Goal: Transaction & Acquisition: Purchase product/service

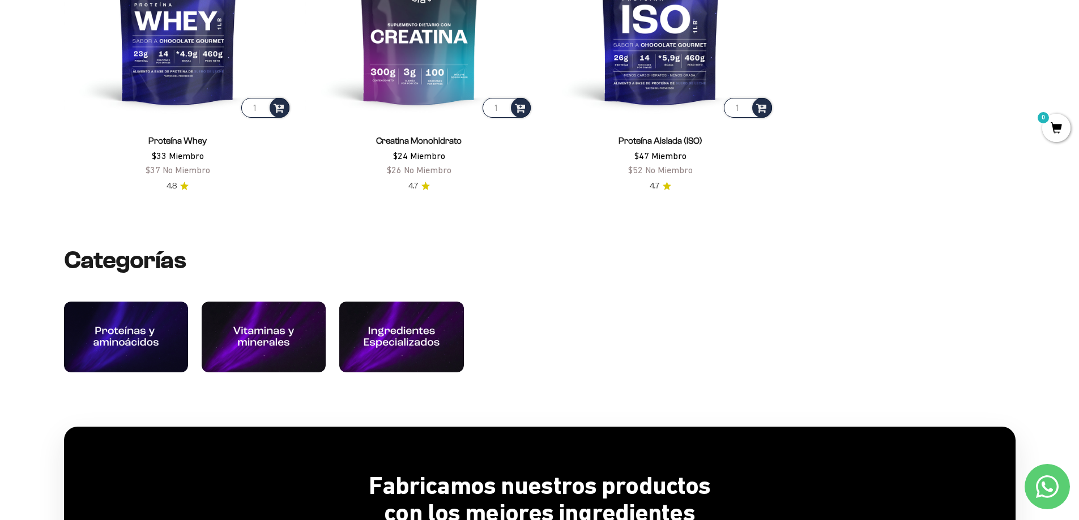
scroll to position [561, 0]
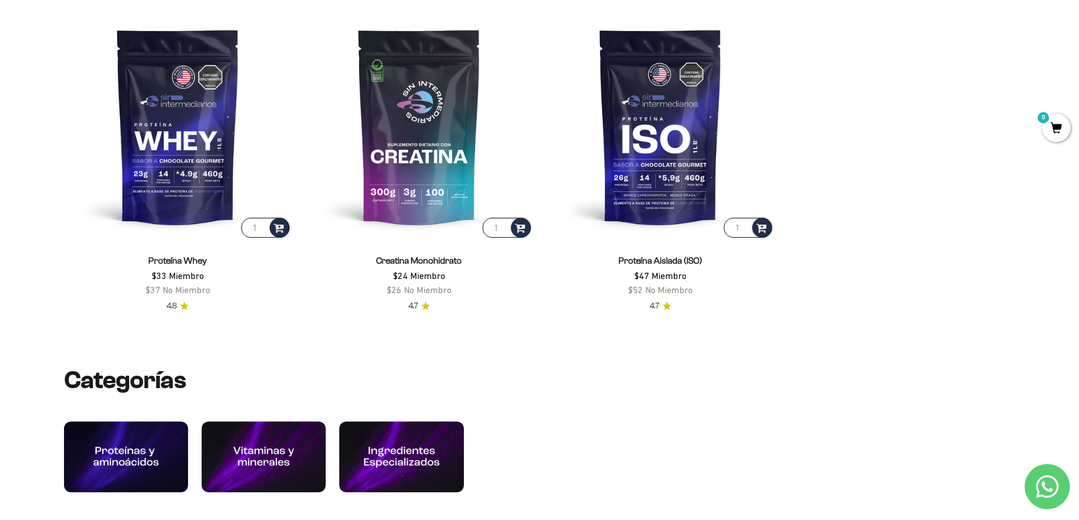
drag, startPoint x: 1082, startPoint y: 62, endPoint x: 1070, endPoint y: 129, distance: 67.2
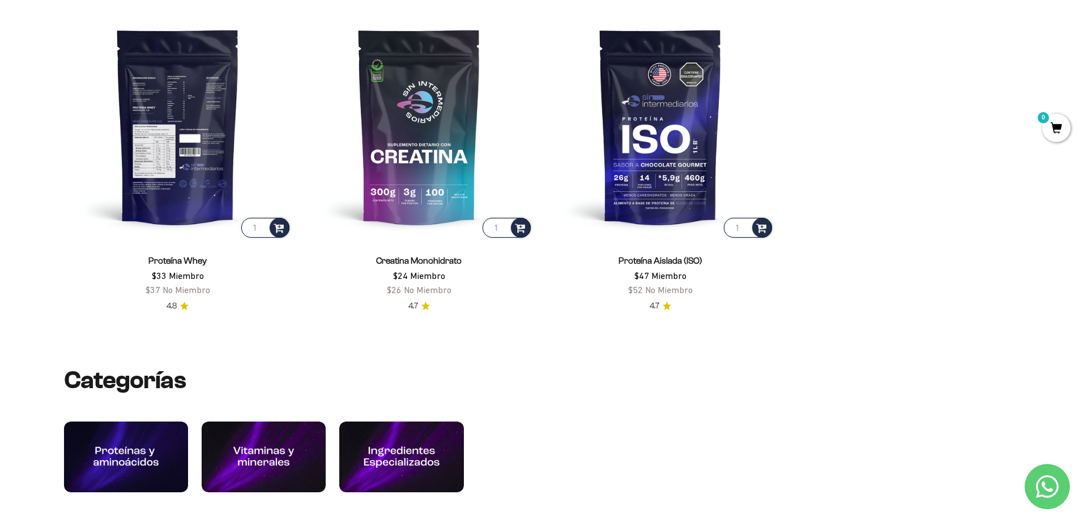
click at [177, 107] on img at bounding box center [178, 126] width 228 height 228
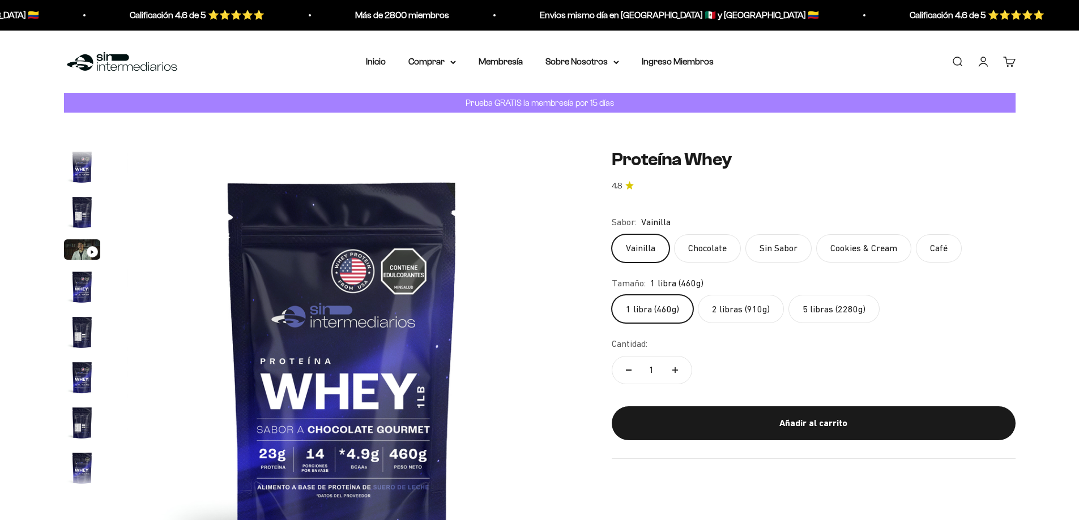
click at [825, 427] on safe-sticky "Proteína Whey 4.8 Precio de oferta $58,850USD Calidad de líder, precio intelige…" at bounding box center [814, 304] width 404 height 310
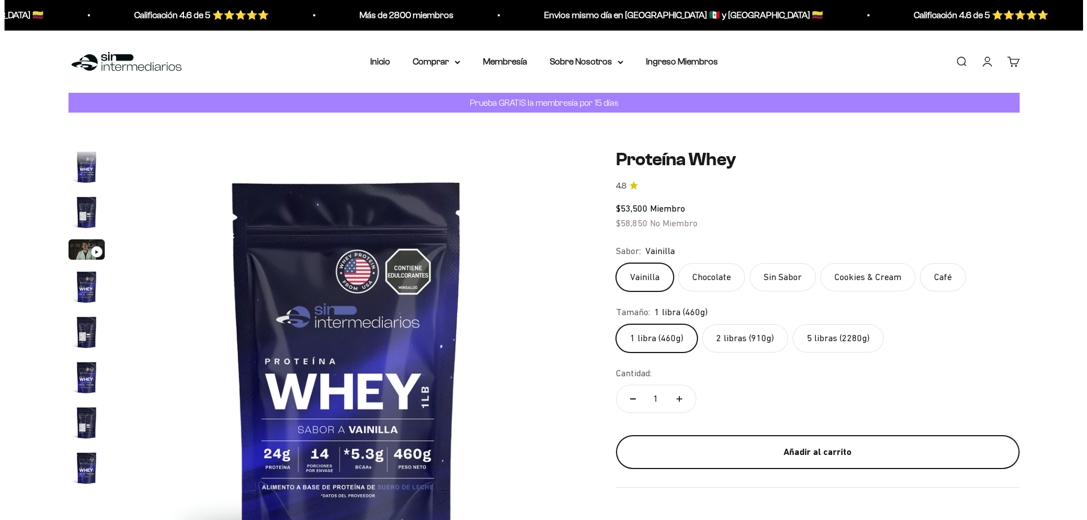
scroll to position [545, 0]
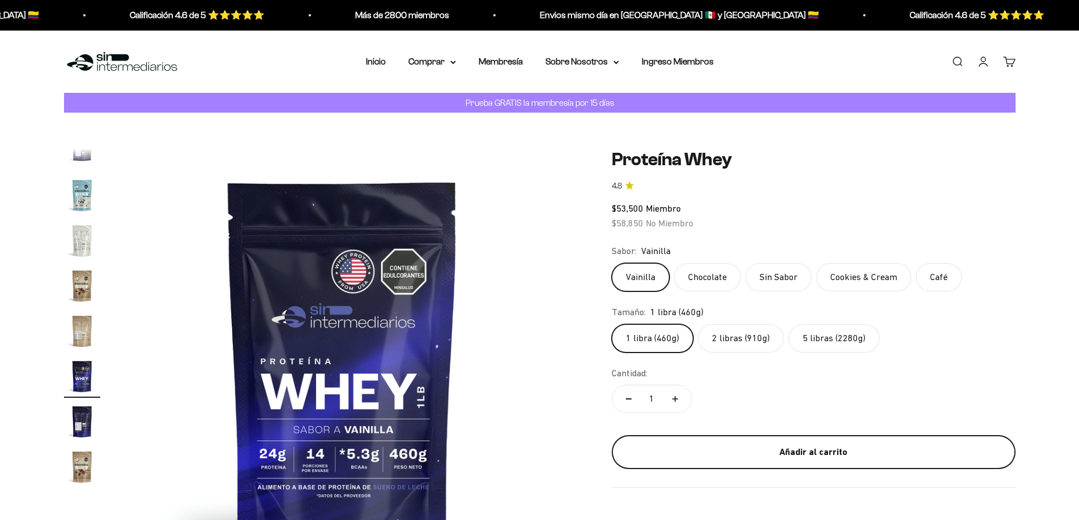
click at [816, 462] on button "Añadir al carrito" at bounding box center [814, 453] width 404 height 34
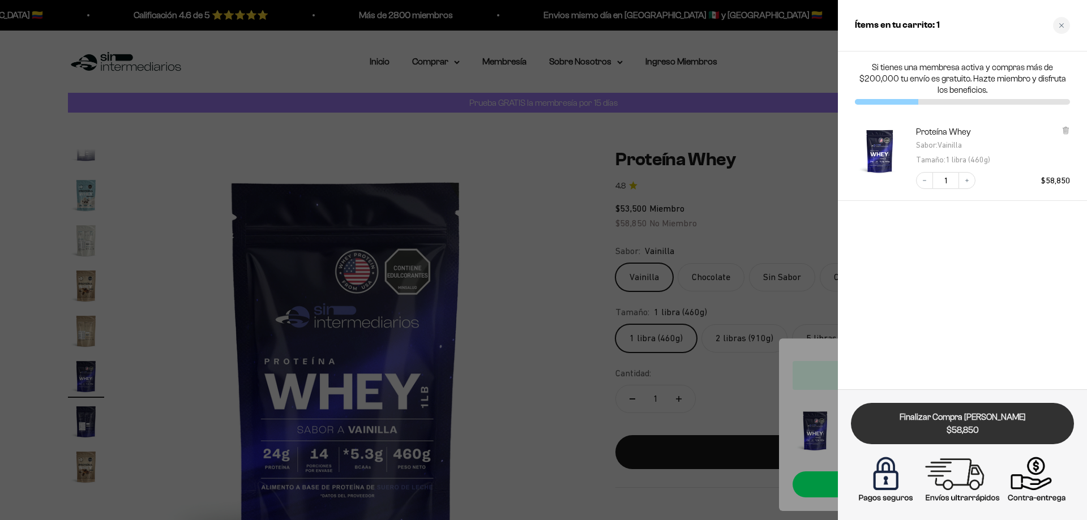
scroll to position [0, 0]
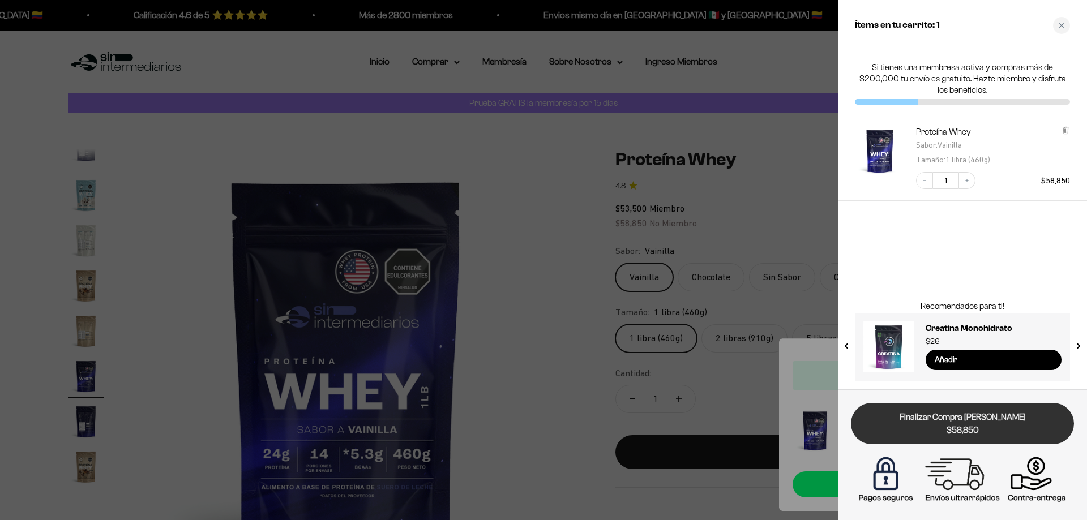
click at [970, 432] on span "$58,850" at bounding box center [962, 430] width 207 height 13
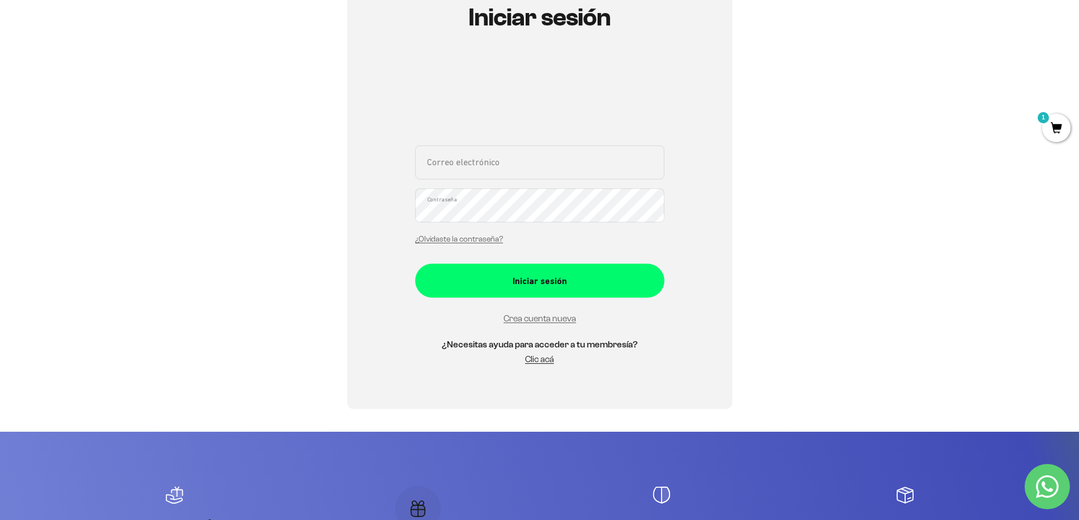
scroll to position [164, 0]
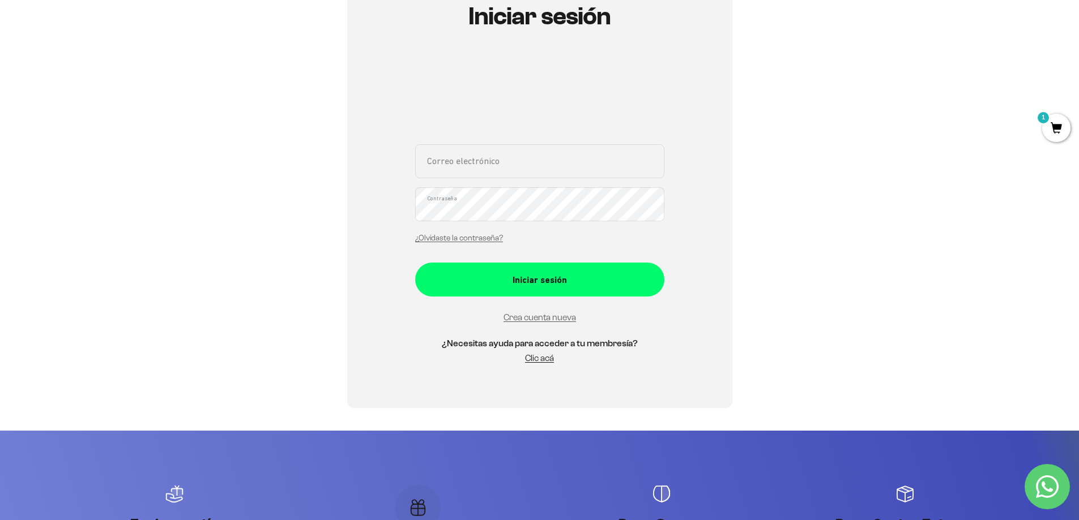
drag, startPoint x: 1080, startPoint y: 189, endPoint x: 1081, endPoint y: 257, distance: 68.0
click at [1079, 257] on html "Ir al contenido Envios mismo día en [GEOGRAPHIC_DATA] 🇲🇽 y [GEOGRAPHIC_DATA] 🇨🇴…" at bounding box center [539, 440] width 1079 height 1209
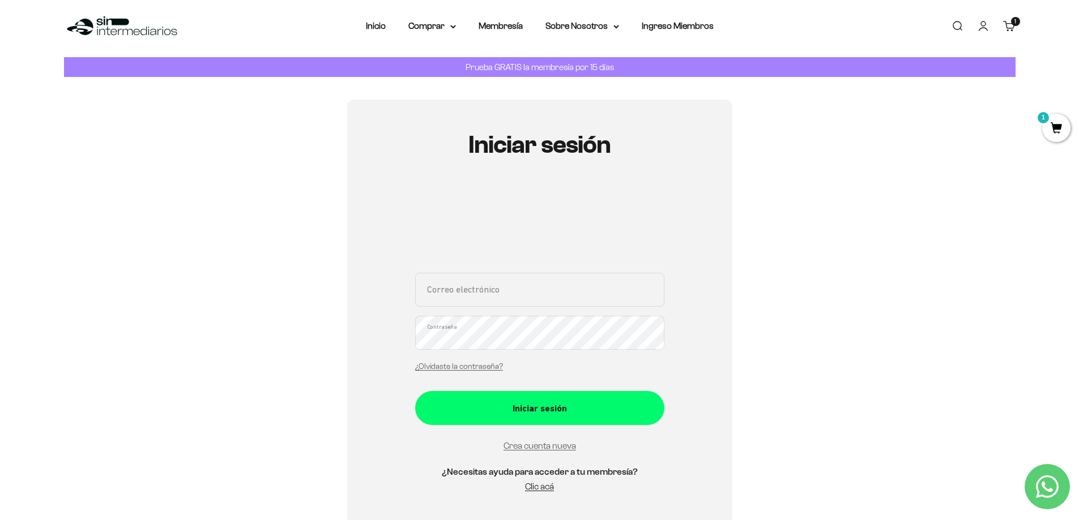
scroll to position [0, 0]
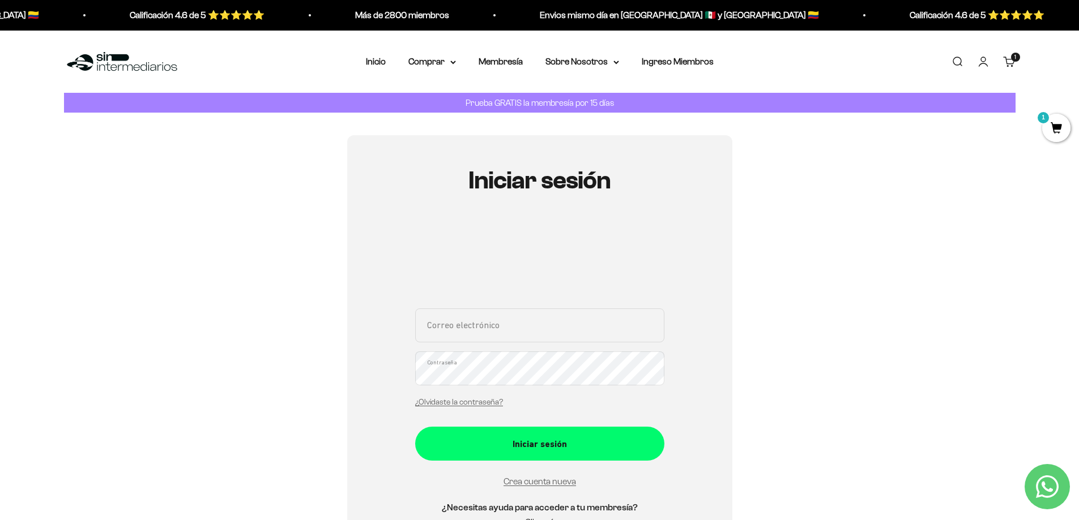
click at [1049, 125] on span "1" at bounding box center [1056, 128] width 28 height 28
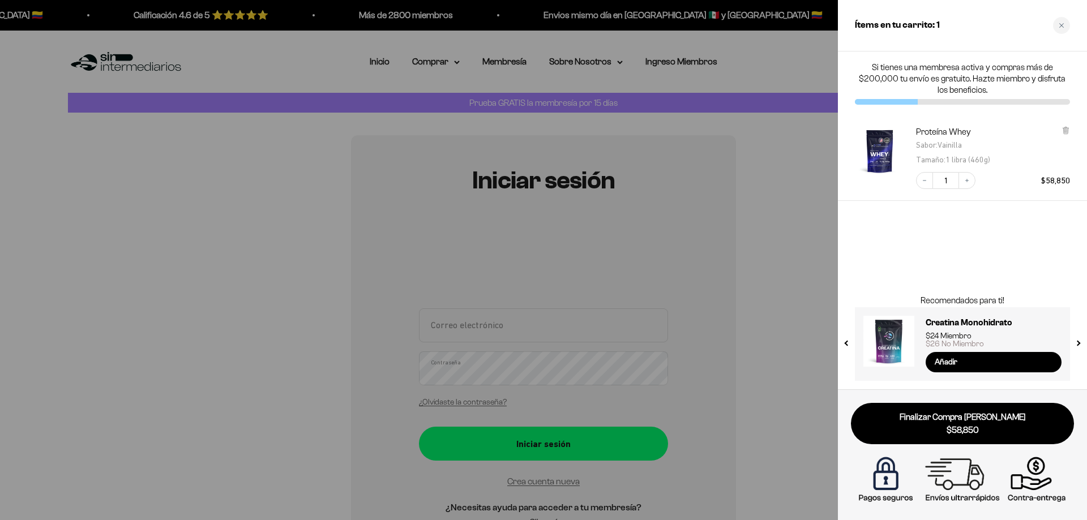
click at [804, 374] on div at bounding box center [543, 260] width 1087 height 520
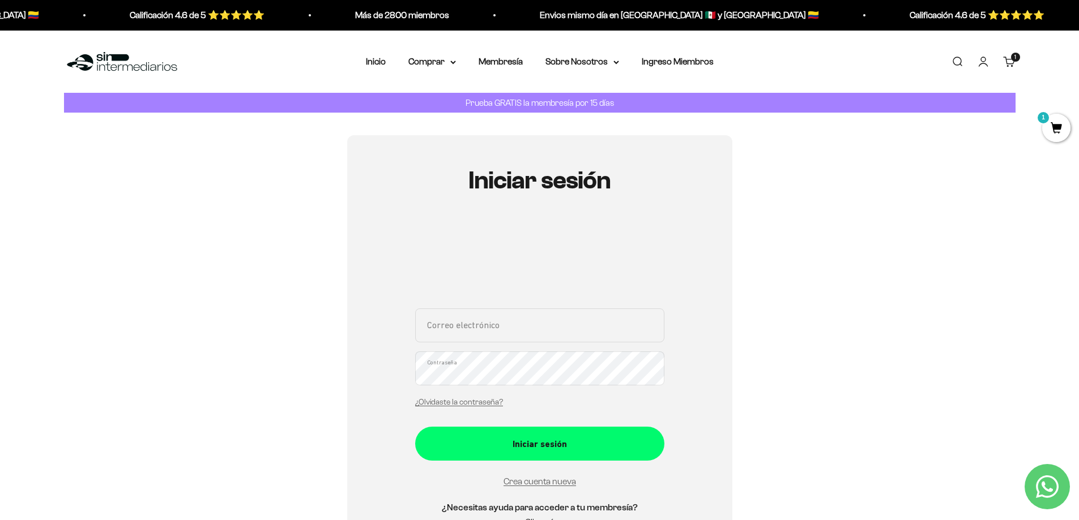
click at [449, 321] on input "Correo electrónico" at bounding box center [539, 326] width 249 height 34
type input "an.he.gu@hotmail.com"
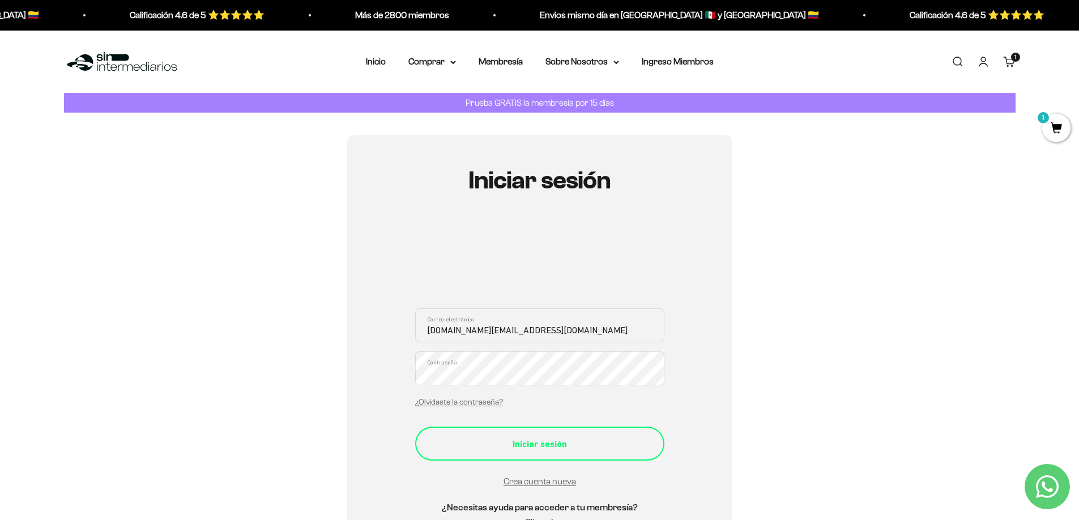
click at [539, 442] on div "Iniciar sesión" at bounding box center [540, 444] width 204 height 15
